Goal: Find specific page/section: Find specific page/section

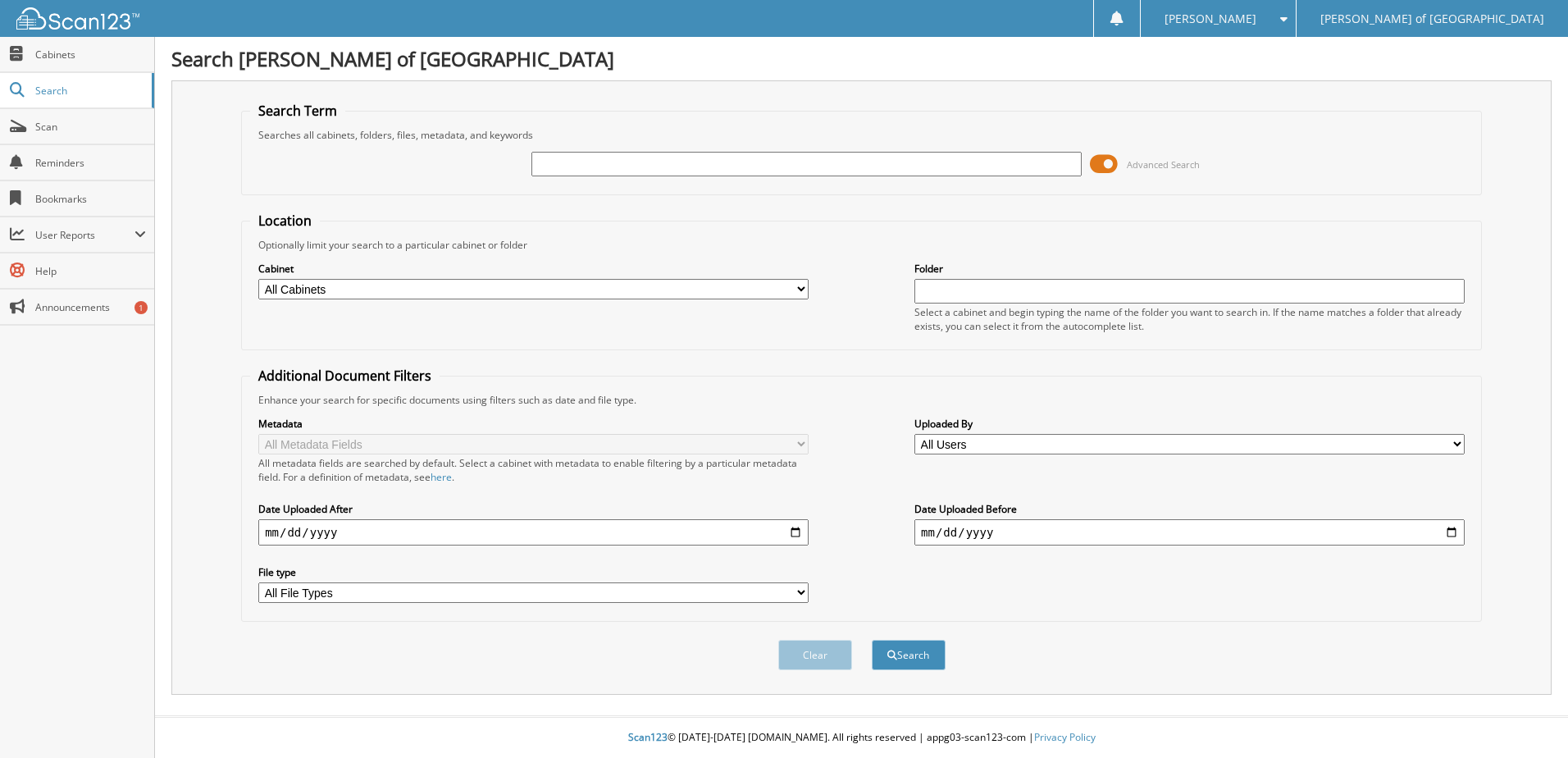
click at [481, 295] on select "All Cabinets IMPORT LF_P IMPORT LF_S PARTS SERVICE RO Needs Filing" at bounding box center [534, 289] width 551 height 20
select select "19152"
click at [259, 279] on select "All Cabinets IMPORT LF_P IMPORT LF_S PARTS SERVICE RO Needs Filing" at bounding box center [534, 289] width 551 height 20
click at [752, 157] on input "text" at bounding box center [806, 163] width 551 height 24
type input "42418"
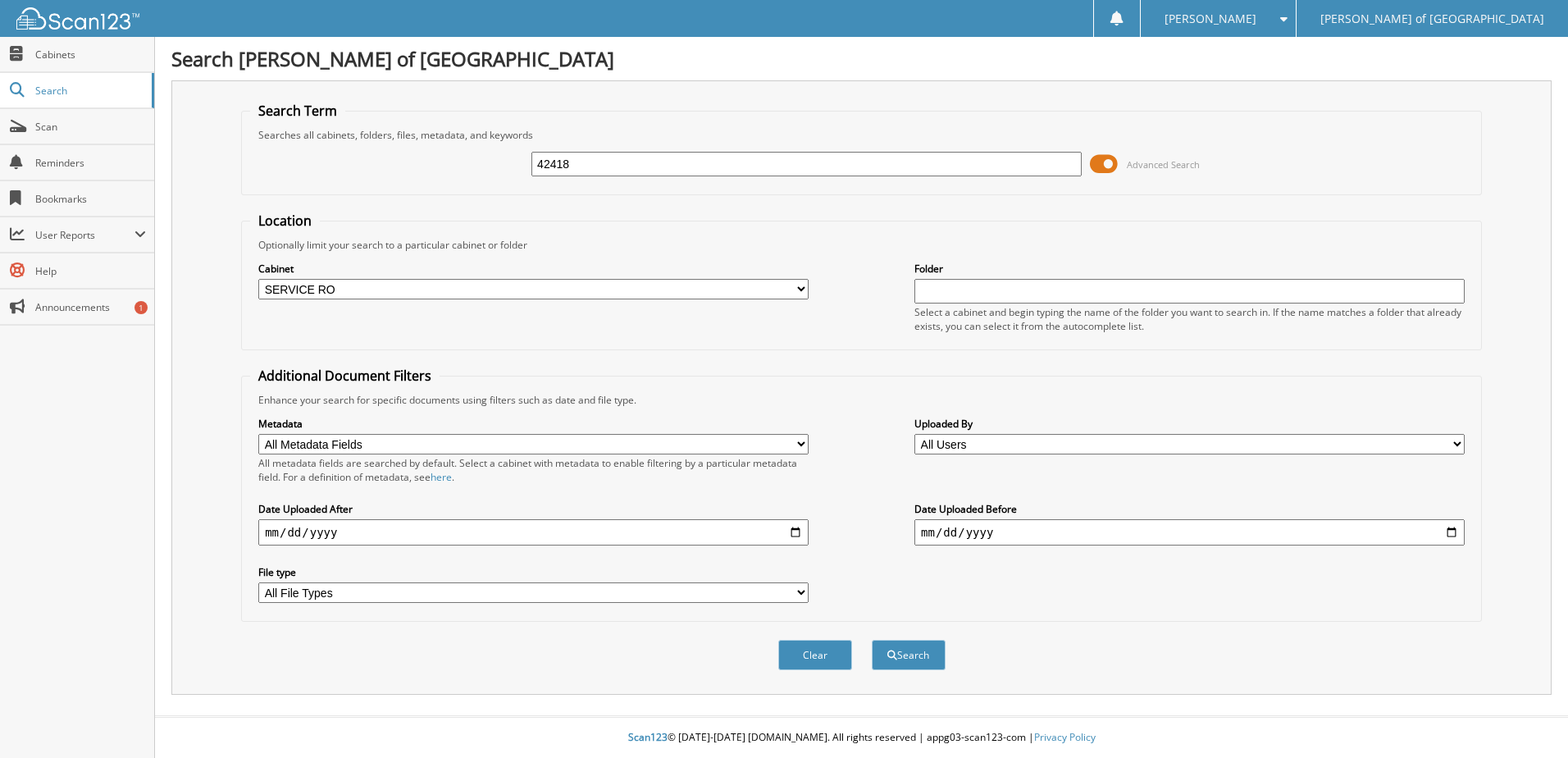
click at [872, 639] on button "Search" at bounding box center [909, 654] width 74 height 30
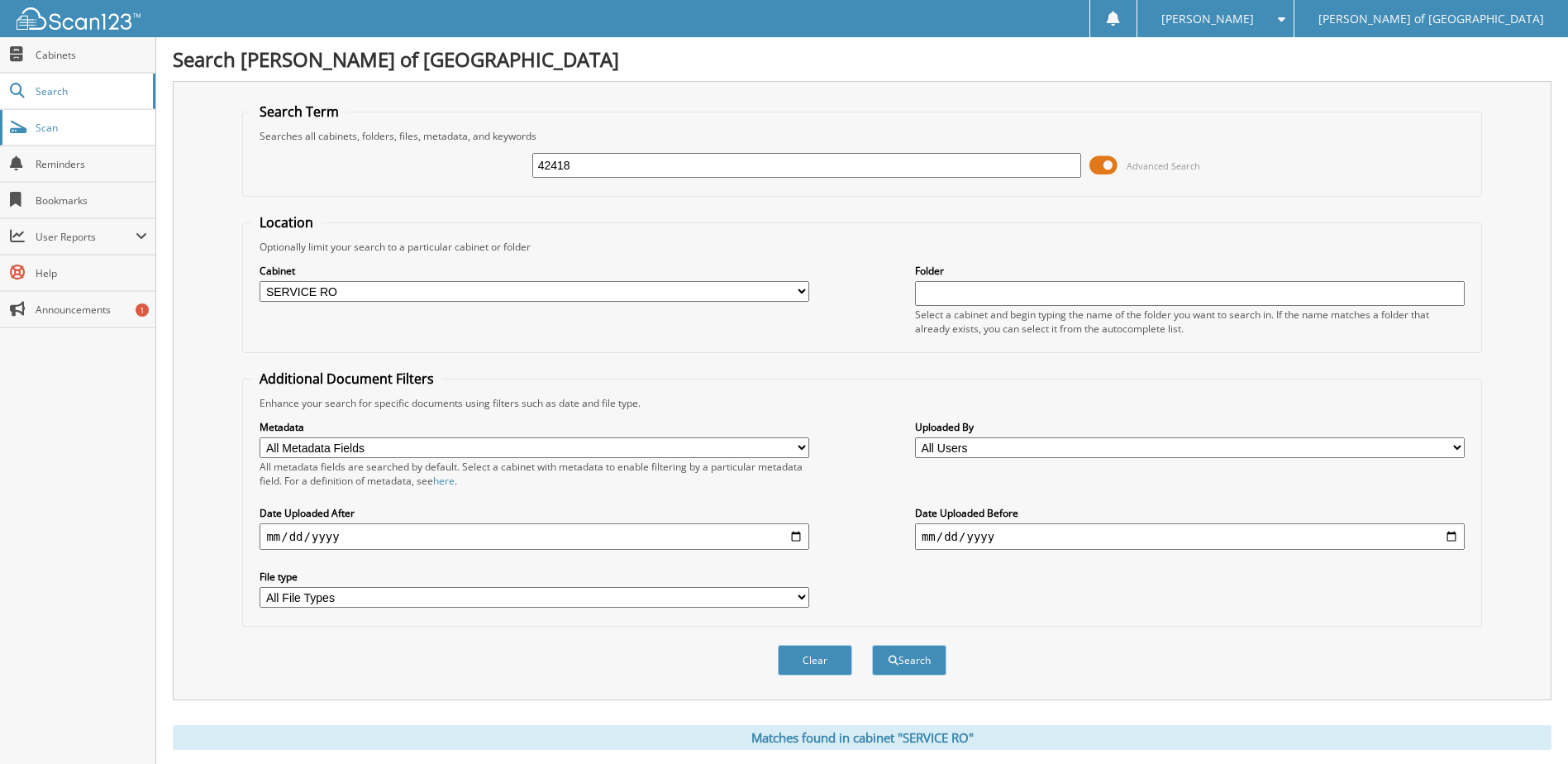
click at [86, 133] on span "Scan" at bounding box center [91, 127] width 112 height 14
click at [66, 59] on span "Cabinets" at bounding box center [91, 55] width 112 height 14
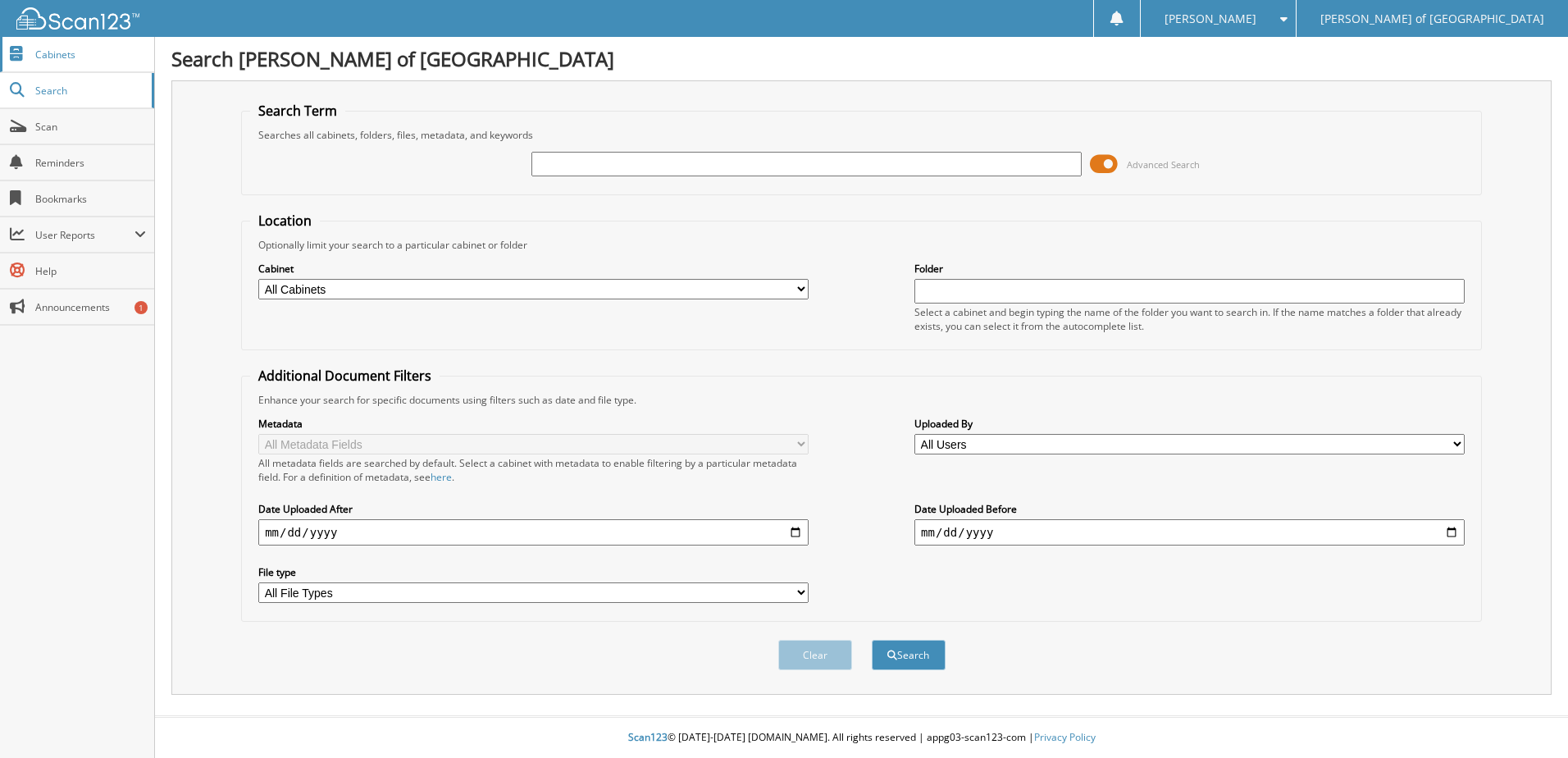
click at [58, 55] on span "Cabinets" at bounding box center [90, 54] width 111 height 14
